Goal: Task Accomplishment & Management: Use online tool/utility

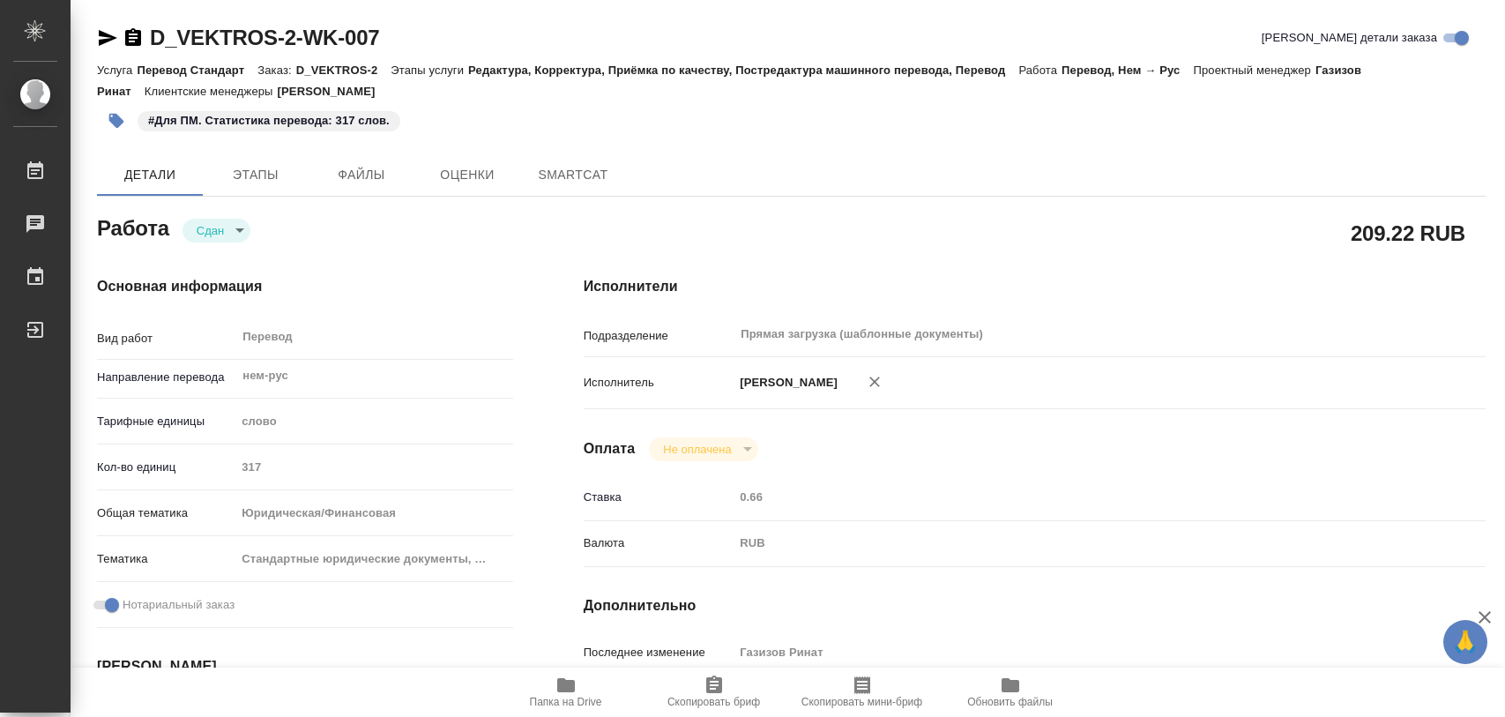
type textarea "x"
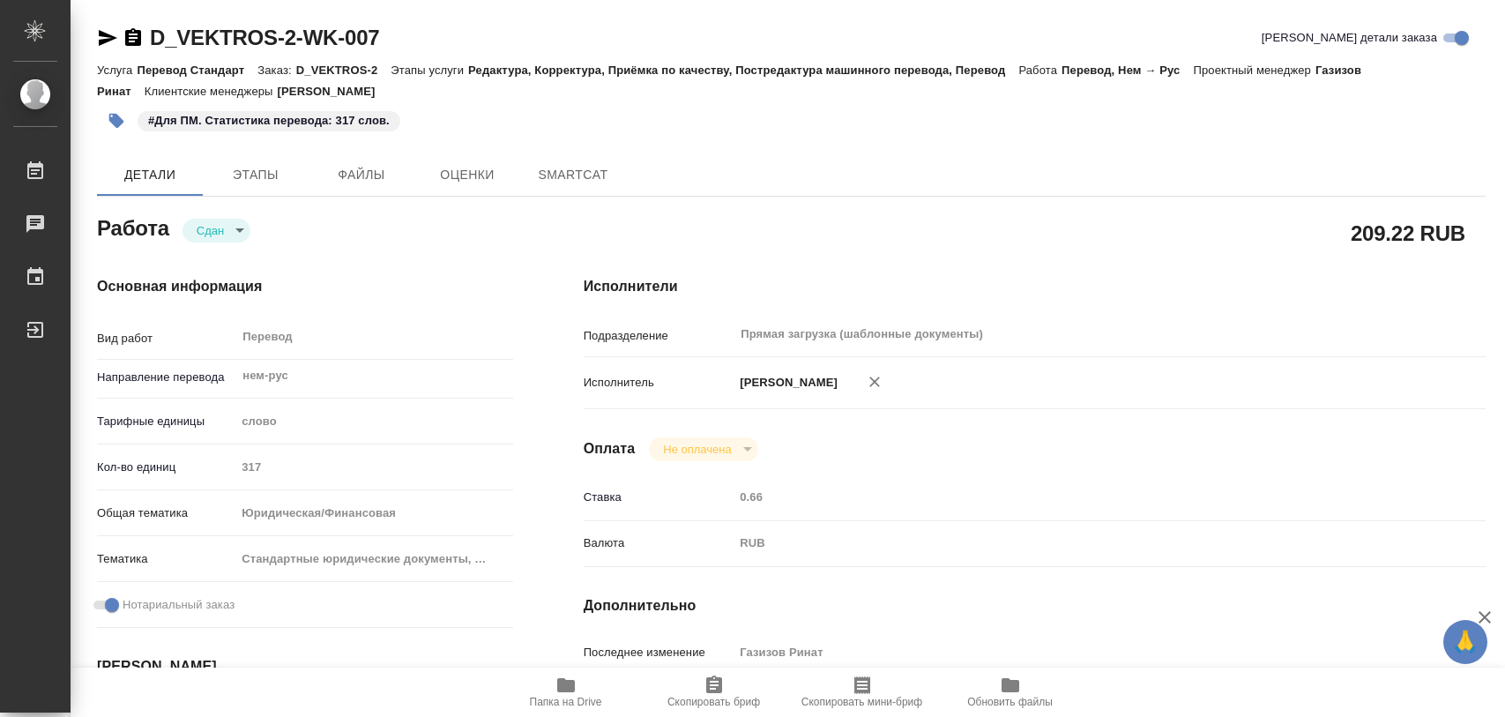
type textarea "x"
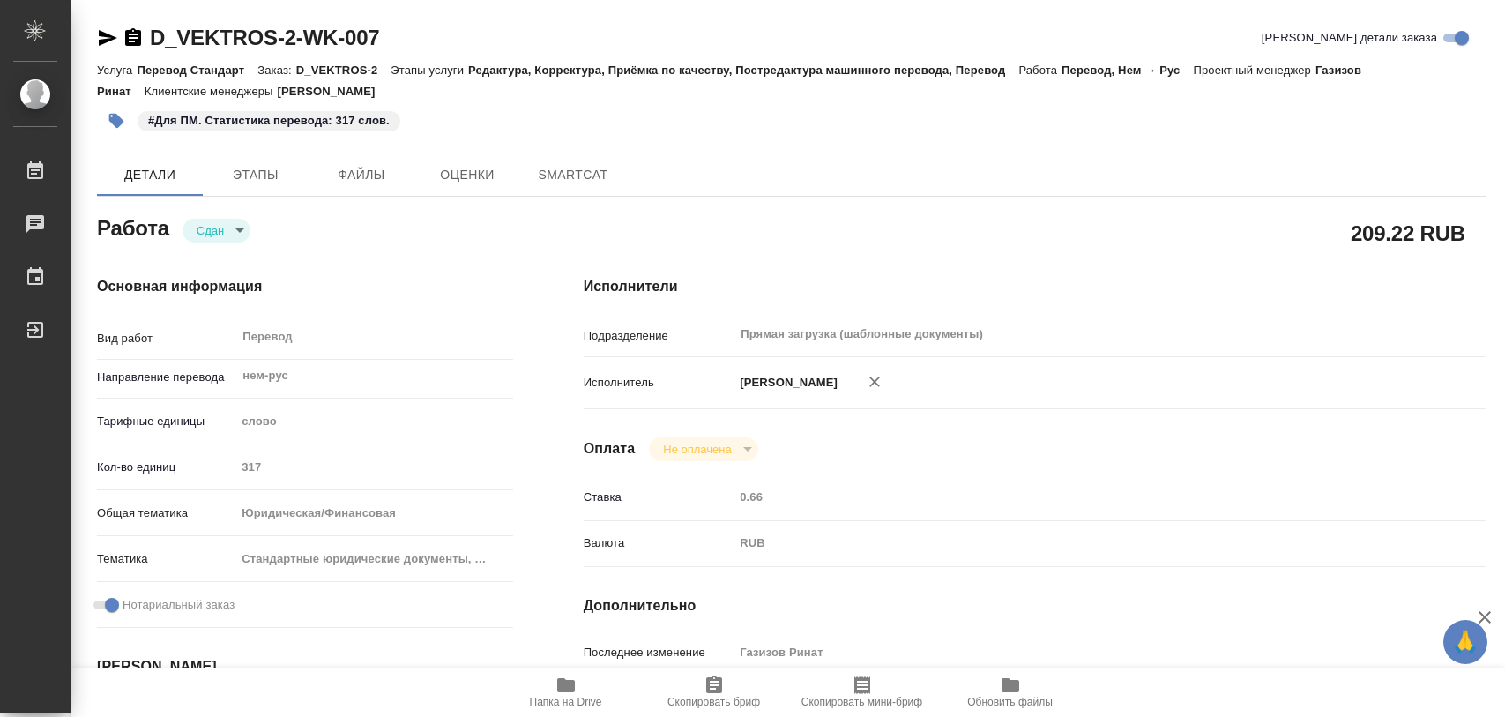
type textarea "x"
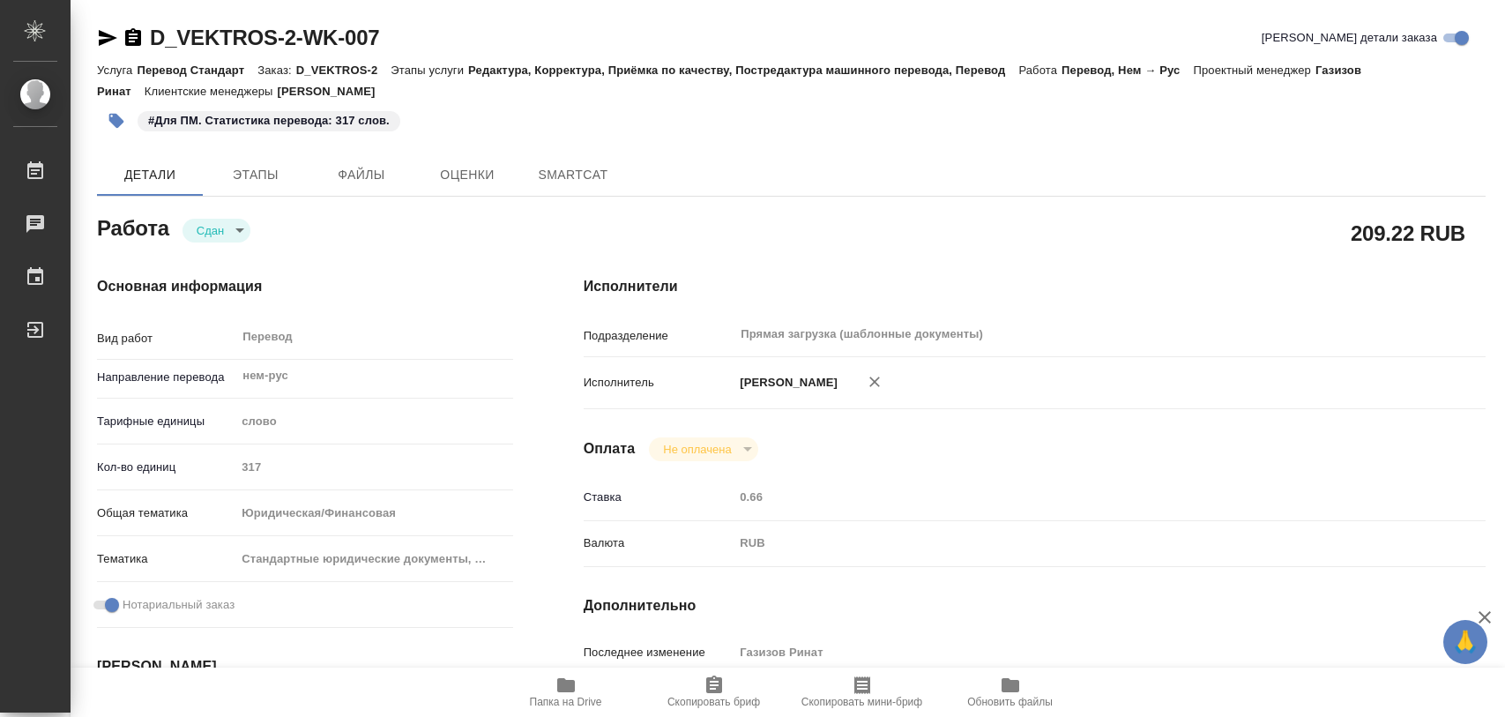
type textarea "x"
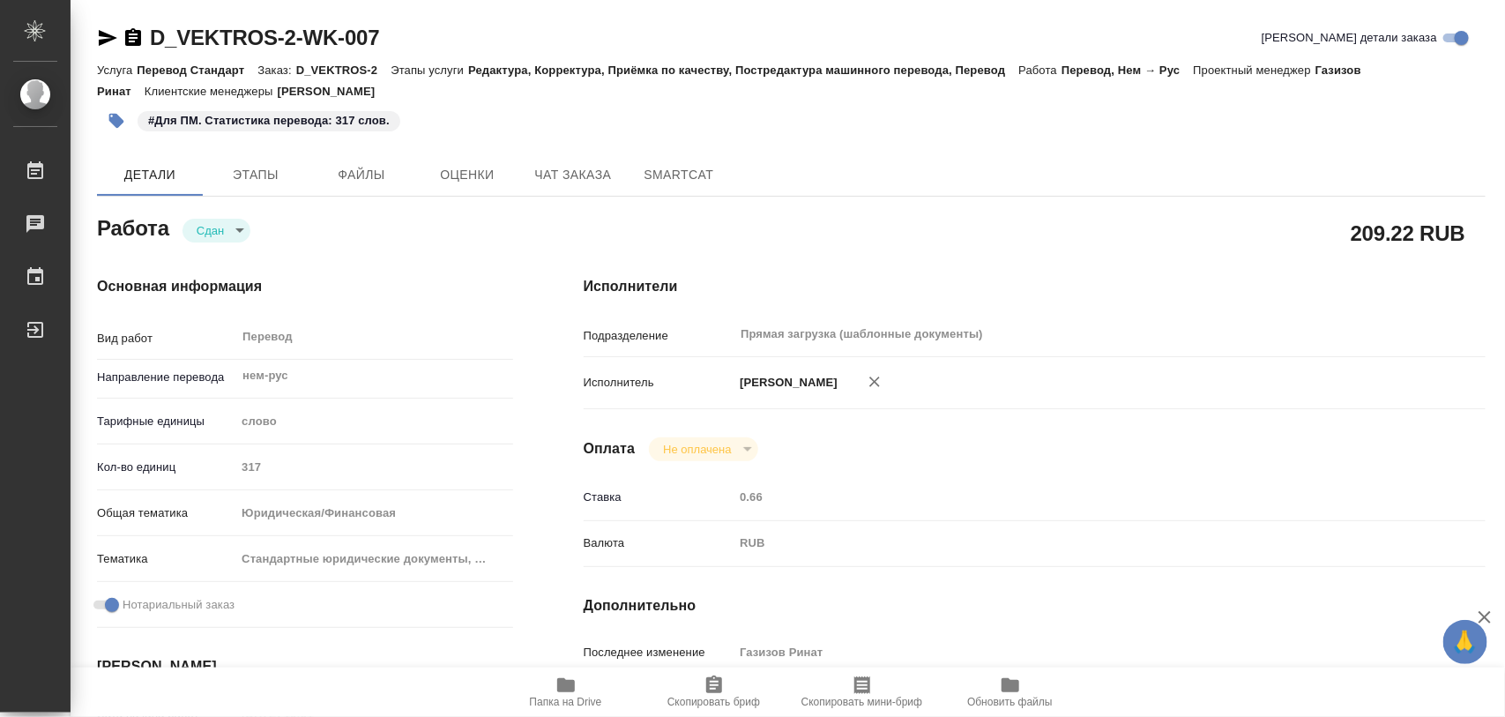
type textarea "x"
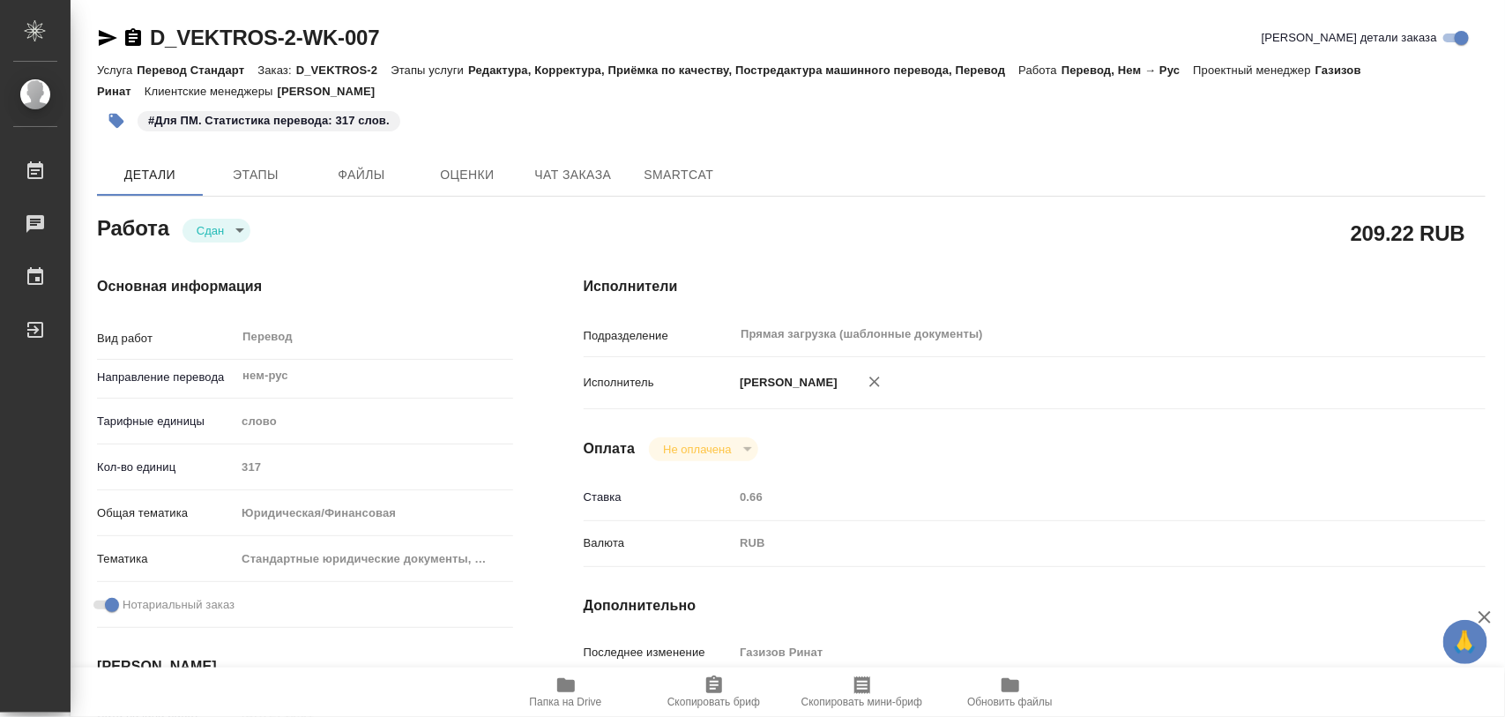
type textarea "x"
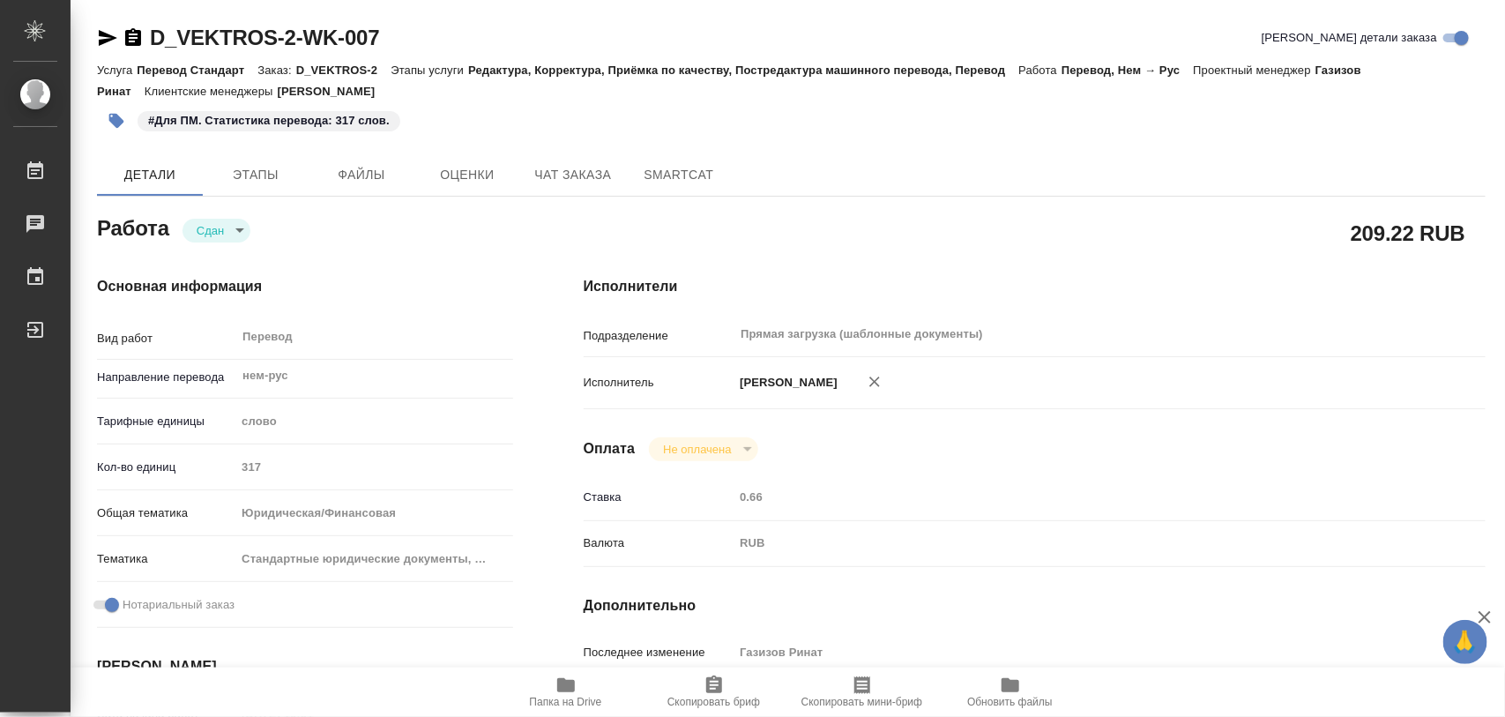
click at [565, 689] on icon "button" at bounding box center [566, 685] width 18 height 14
type textarea "x"
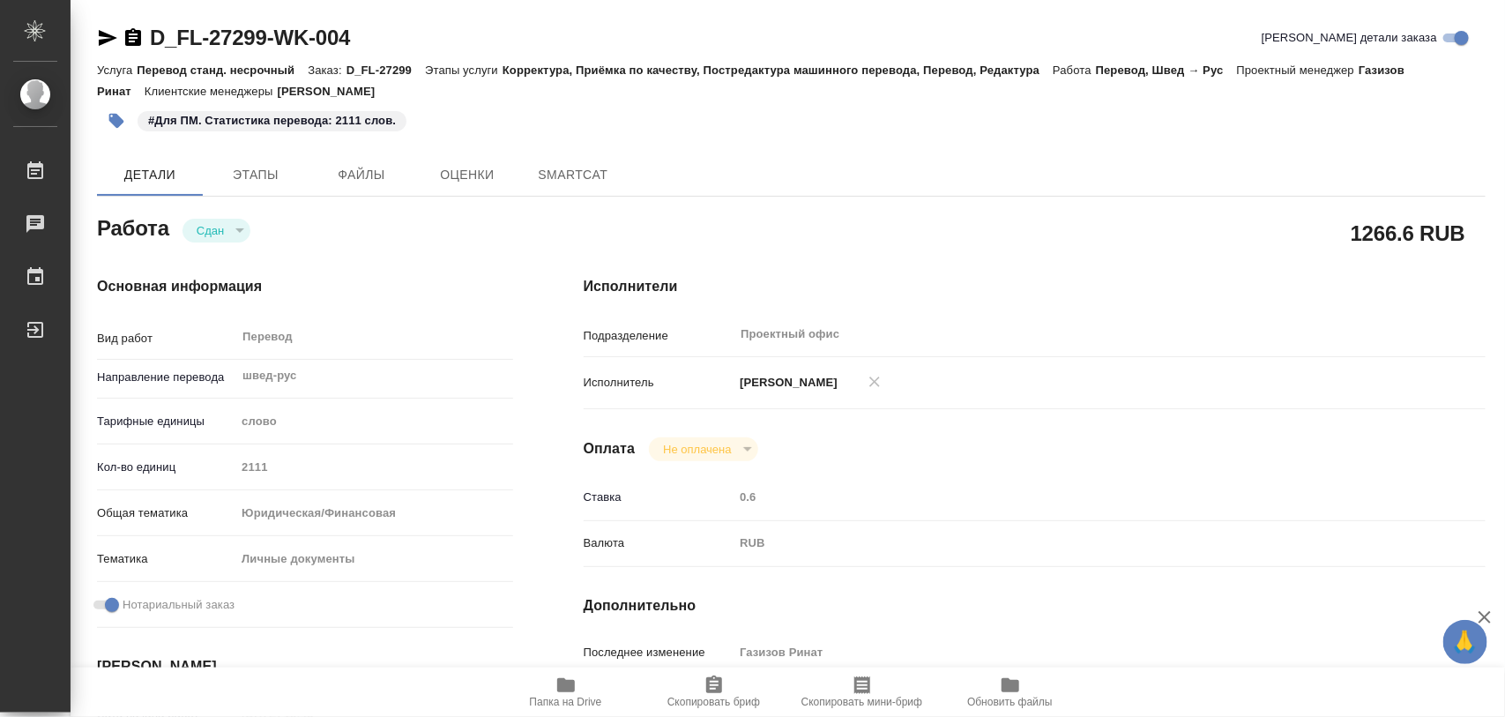
type textarea "x"
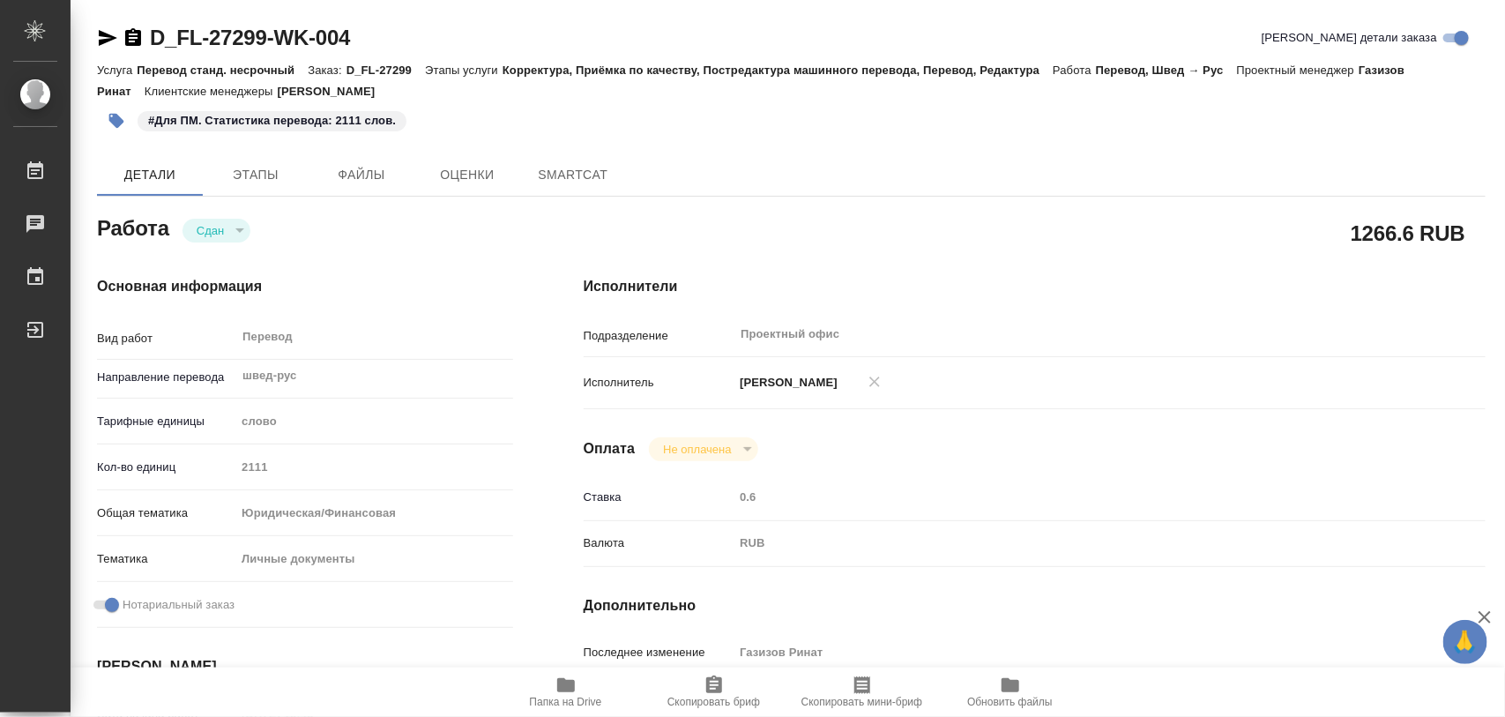
type textarea "x"
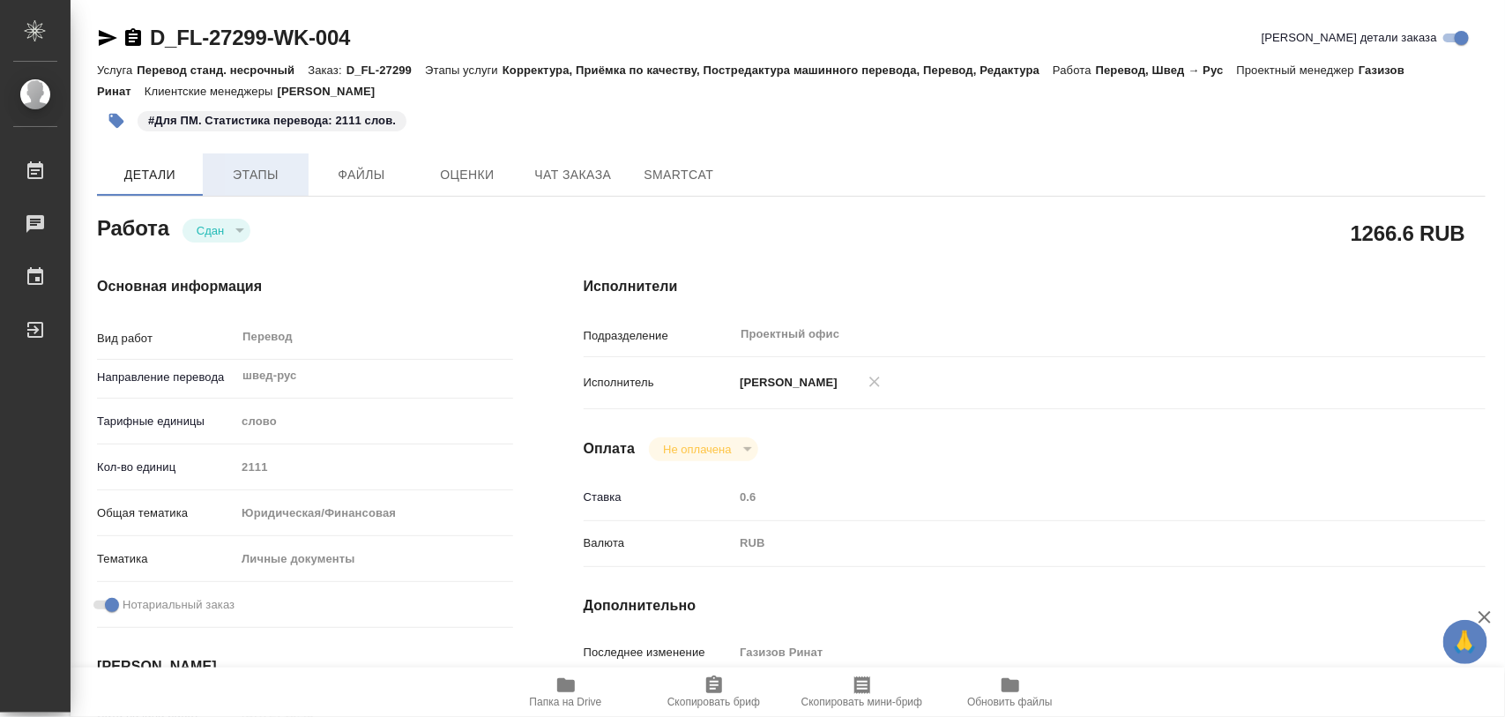
type textarea "x"
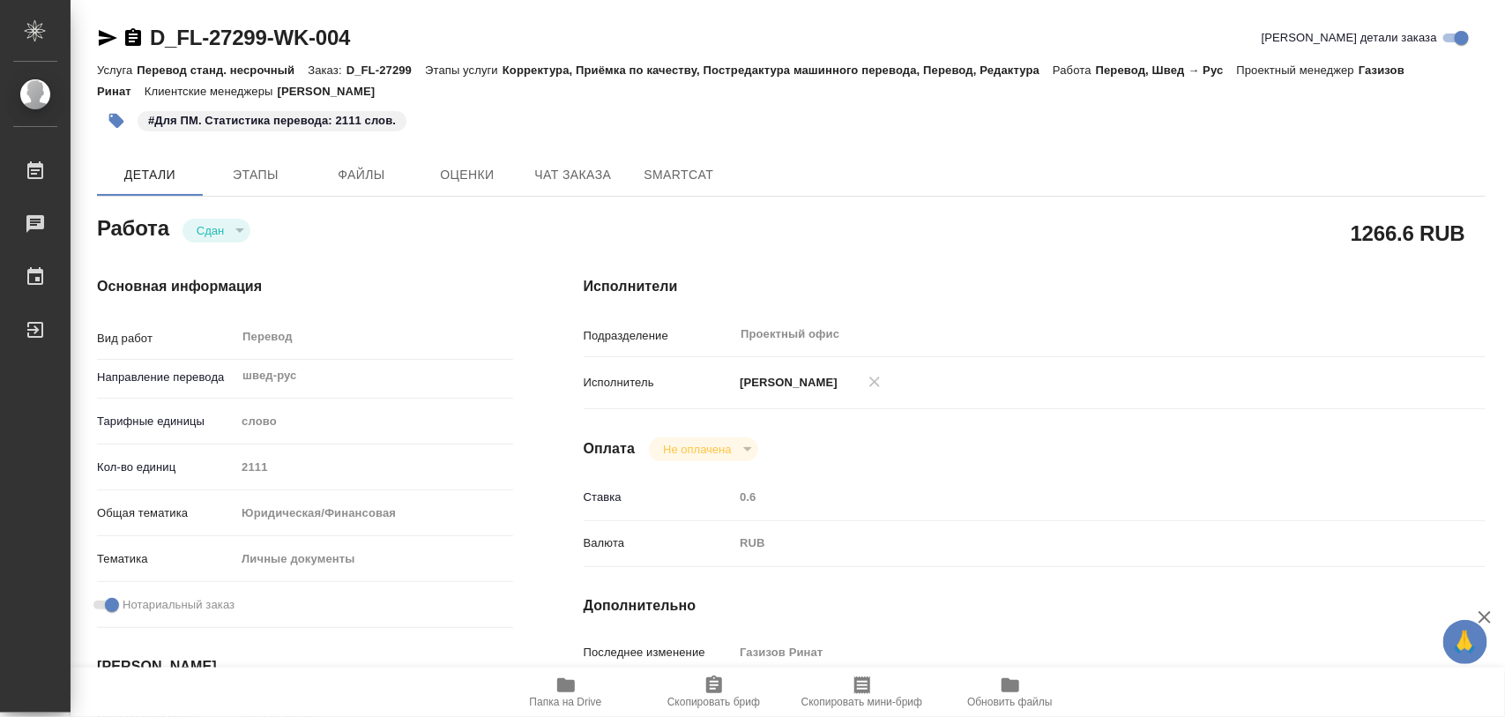
type textarea "x"
click at [575, 690] on icon "button" at bounding box center [565, 684] width 21 height 21
